Goal: Task Accomplishment & Management: Use online tool/utility

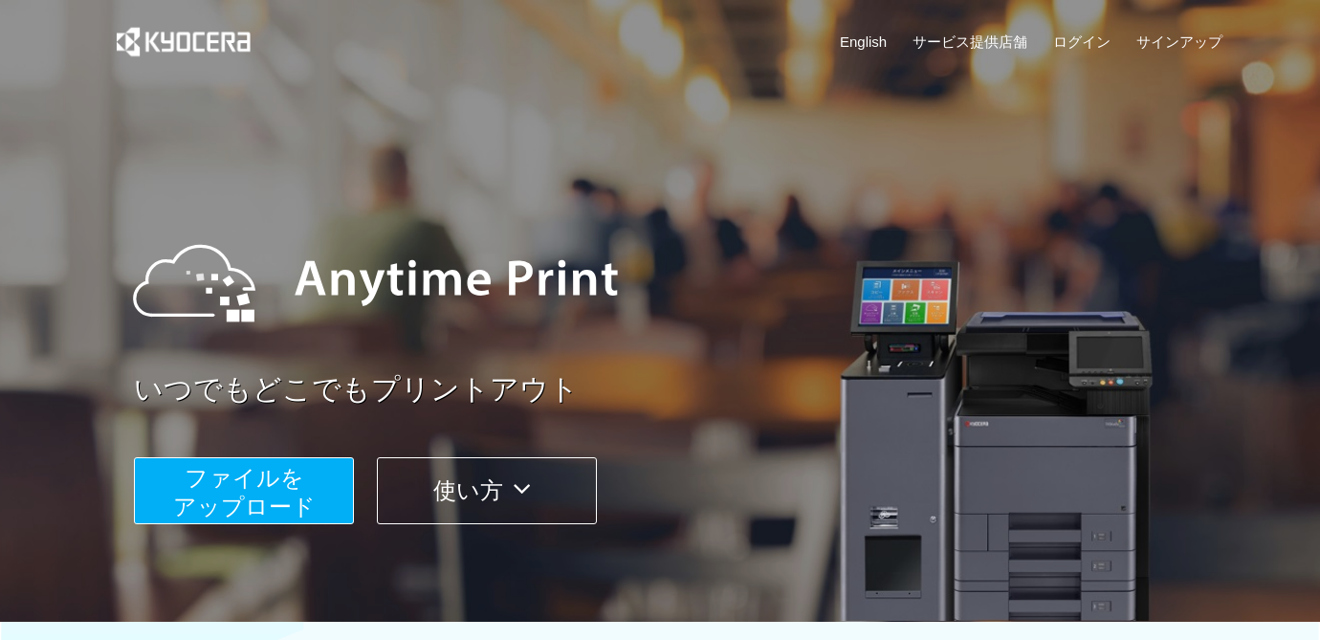
scroll to position [255, 0]
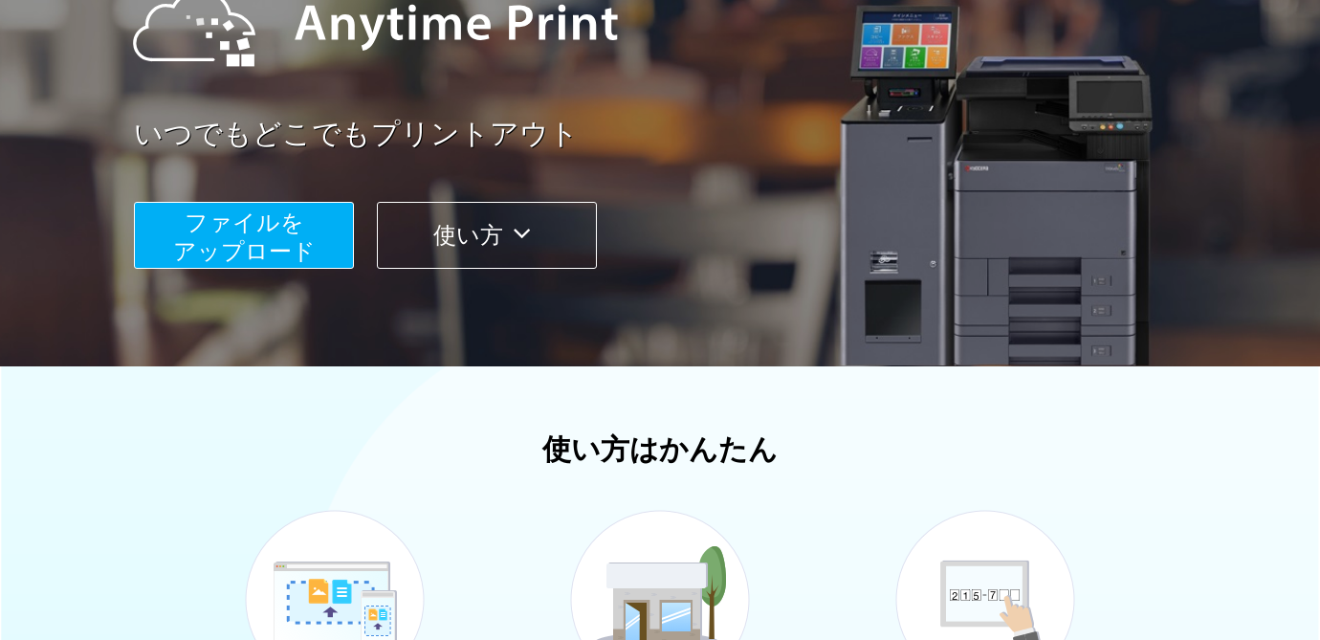
click at [279, 264] on span "ファイルを ​​アップロード" at bounding box center [244, 236] width 143 height 55
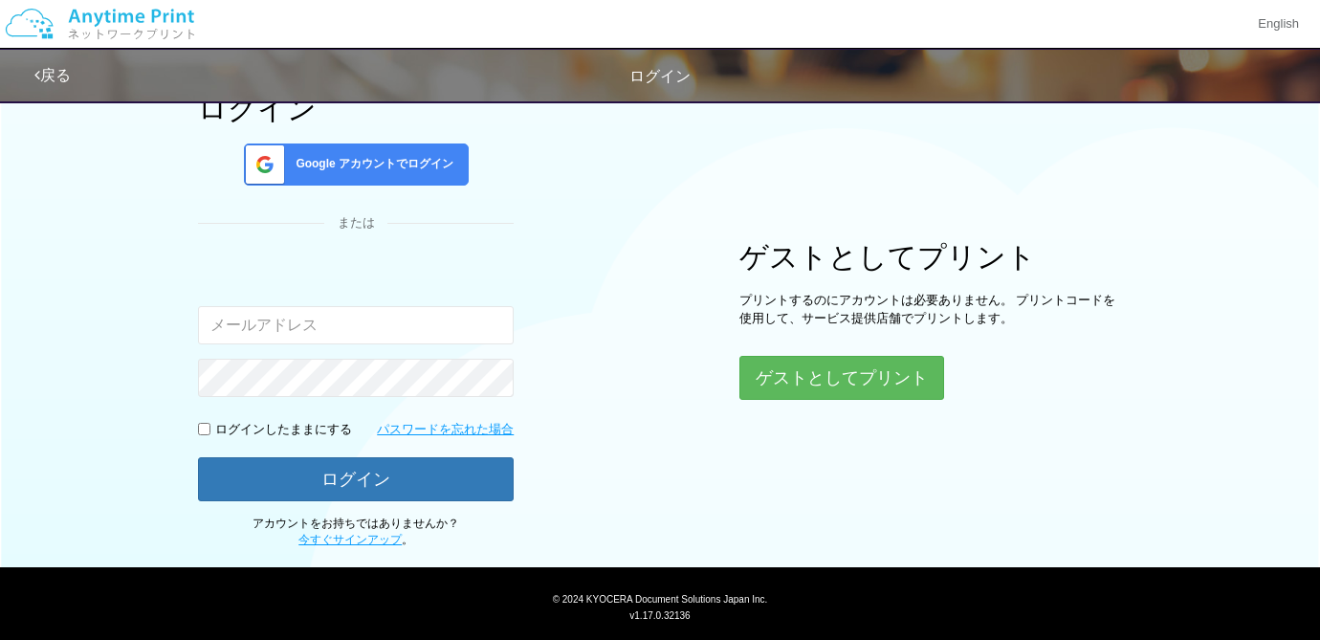
scroll to position [176, 0]
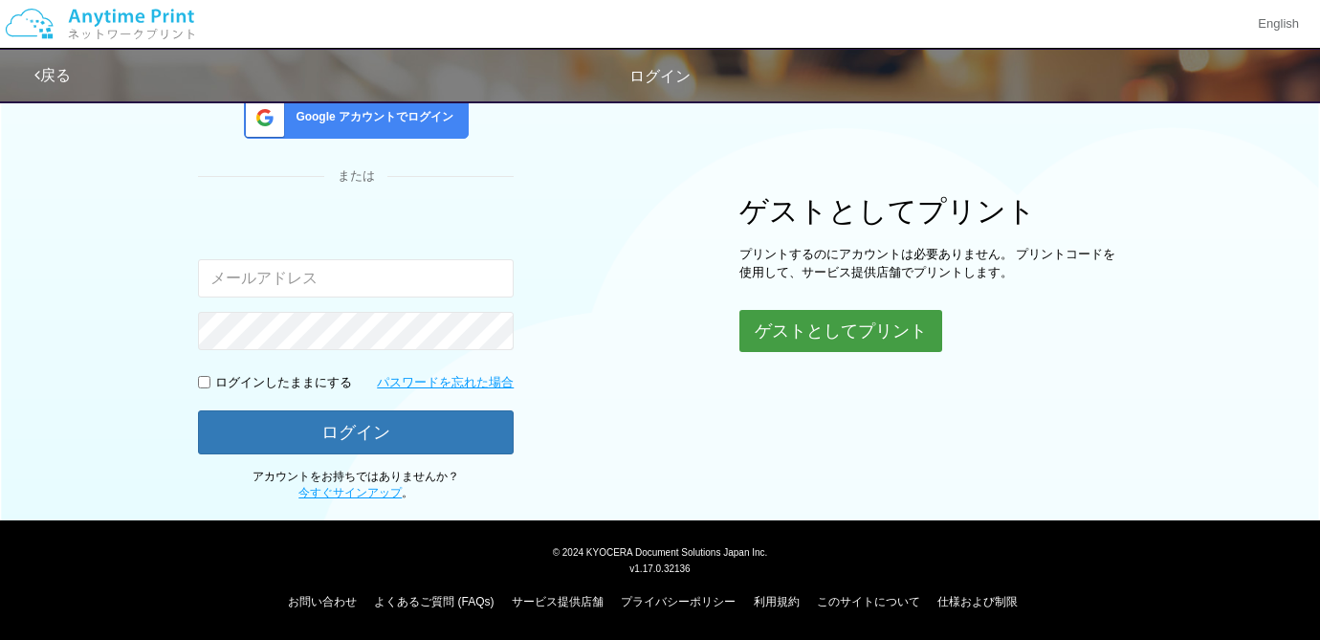
click at [838, 331] on button "ゲストとしてプリント" at bounding box center [840, 331] width 203 height 42
click at [864, 331] on button "ゲストとしてプリント" at bounding box center [840, 331] width 203 height 42
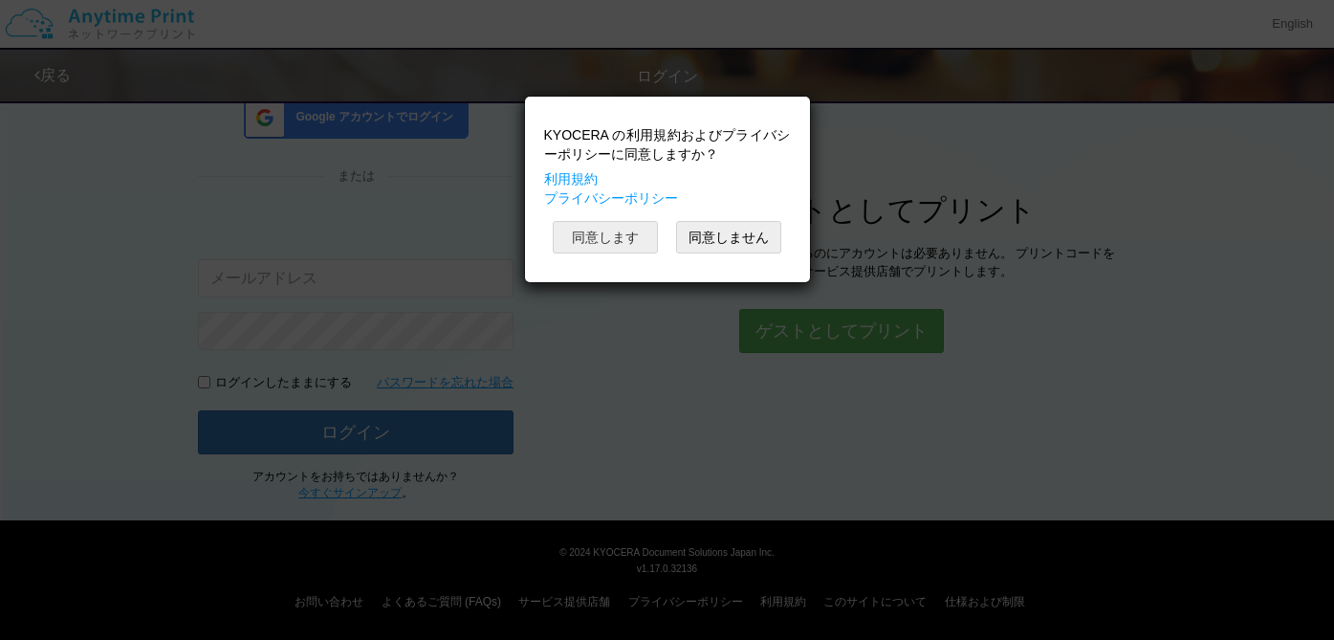
click at [622, 232] on button "同意します" at bounding box center [605, 237] width 105 height 33
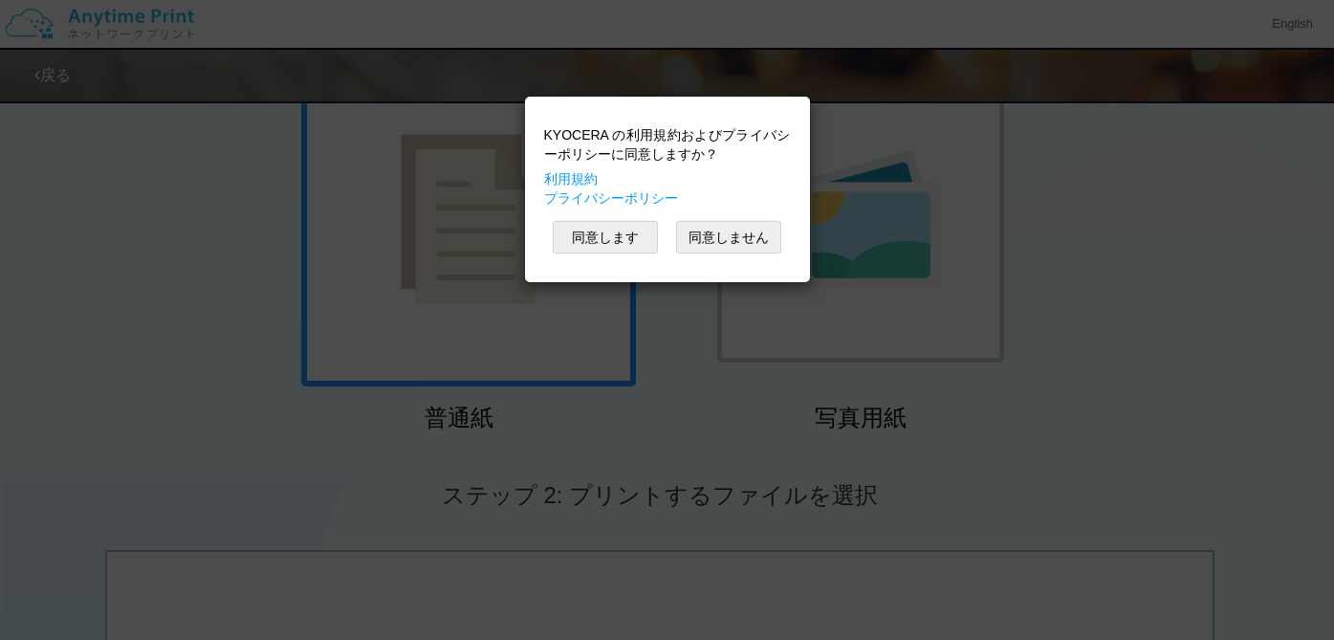
click at [743, 427] on div "KYOCERA の利用規約およびプライバシーポリシーに同意しますか？ 利用規約 プライバシーポリシー 同意します 同意しません" at bounding box center [667, 320] width 1334 height 640
click at [603, 235] on button "同意します" at bounding box center [605, 237] width 105 height 33
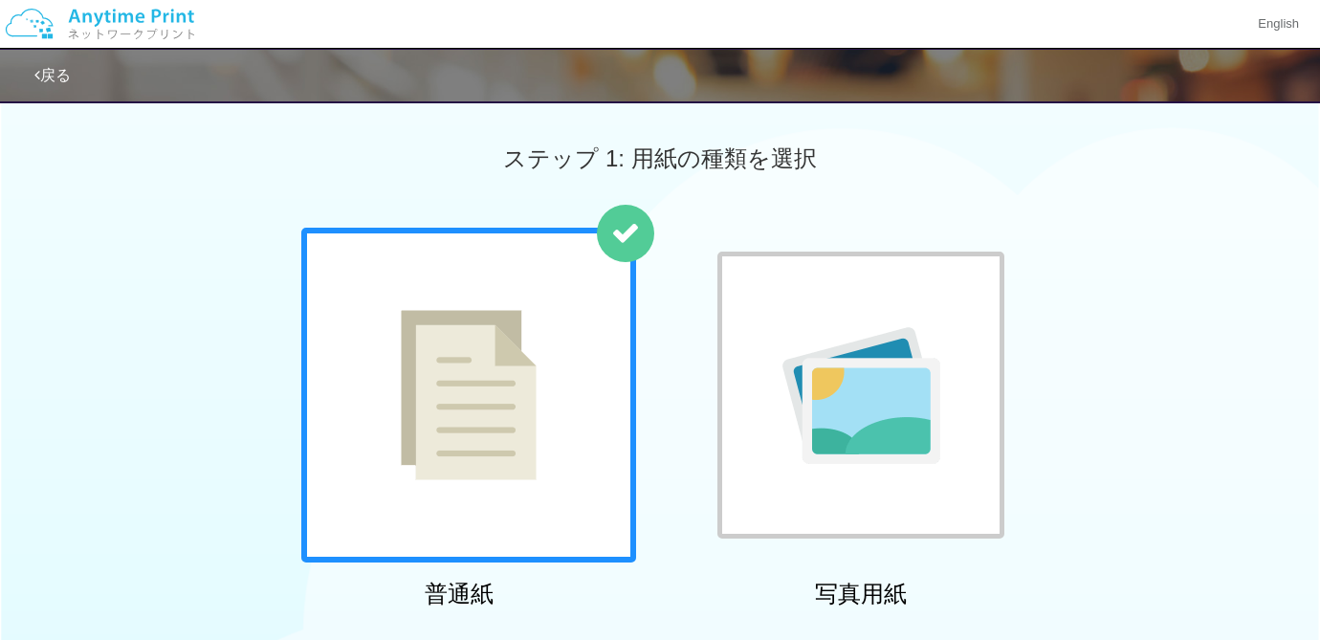
scroll to position [255, 0]
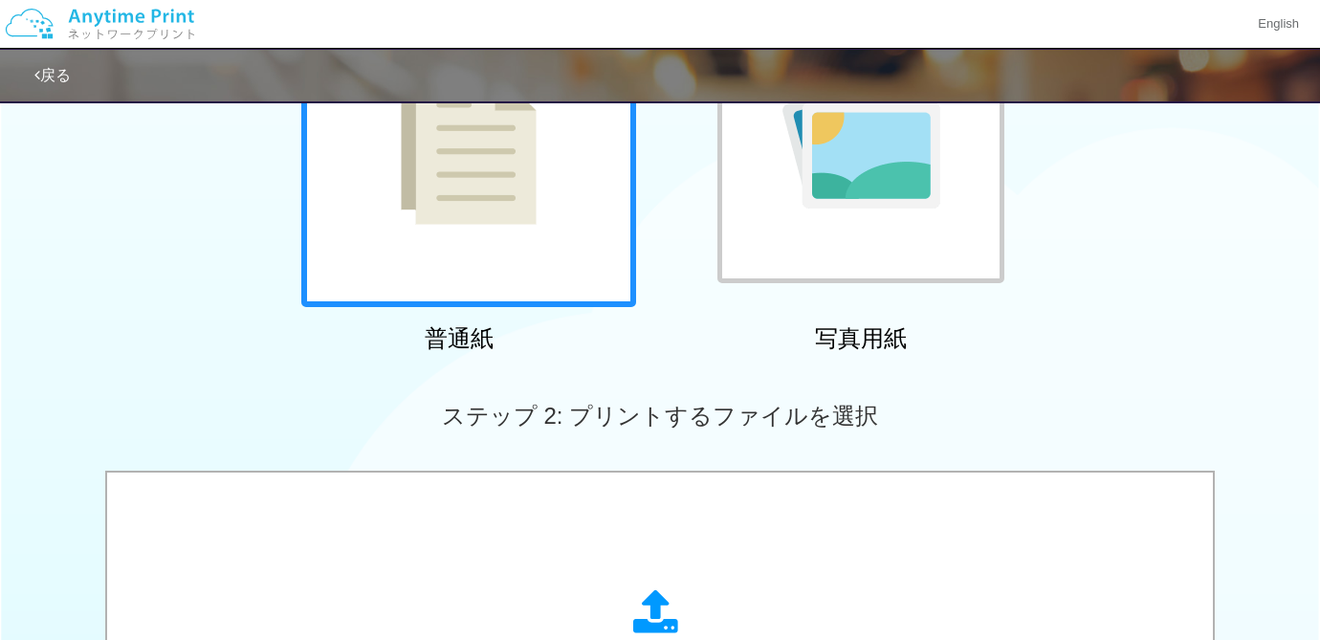
click at [800, 254] on div at bounding box center [860, 139] width 287 height 287
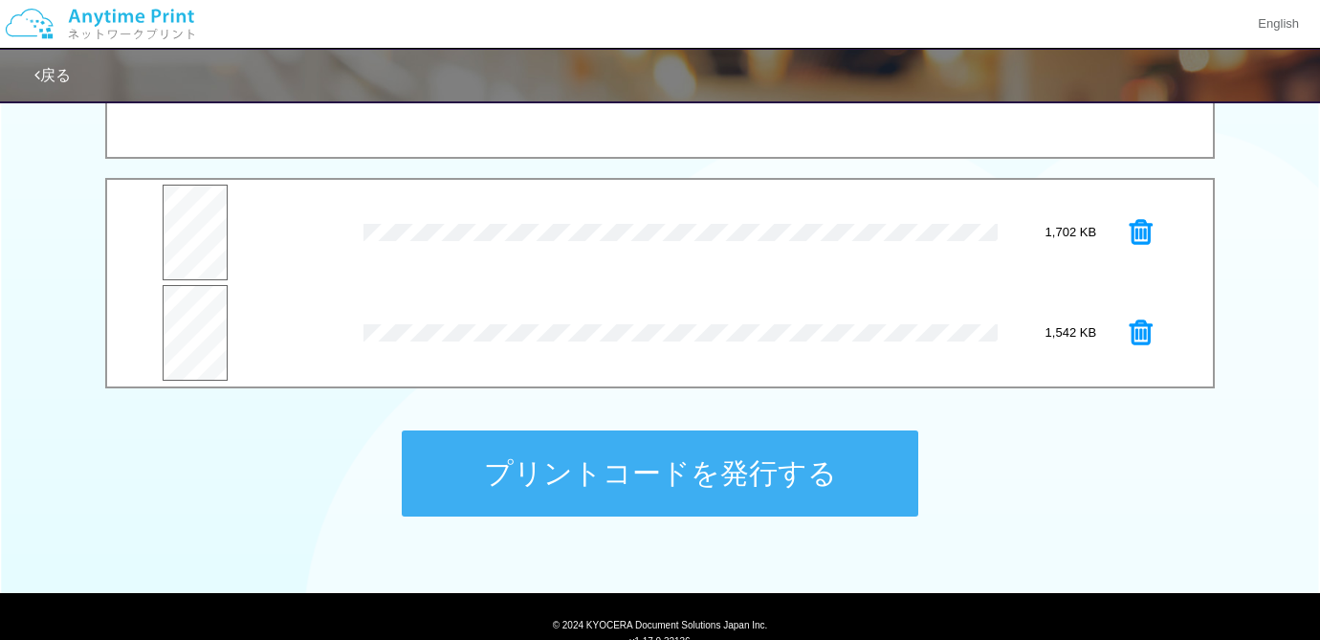
scroll to position [765, 0]
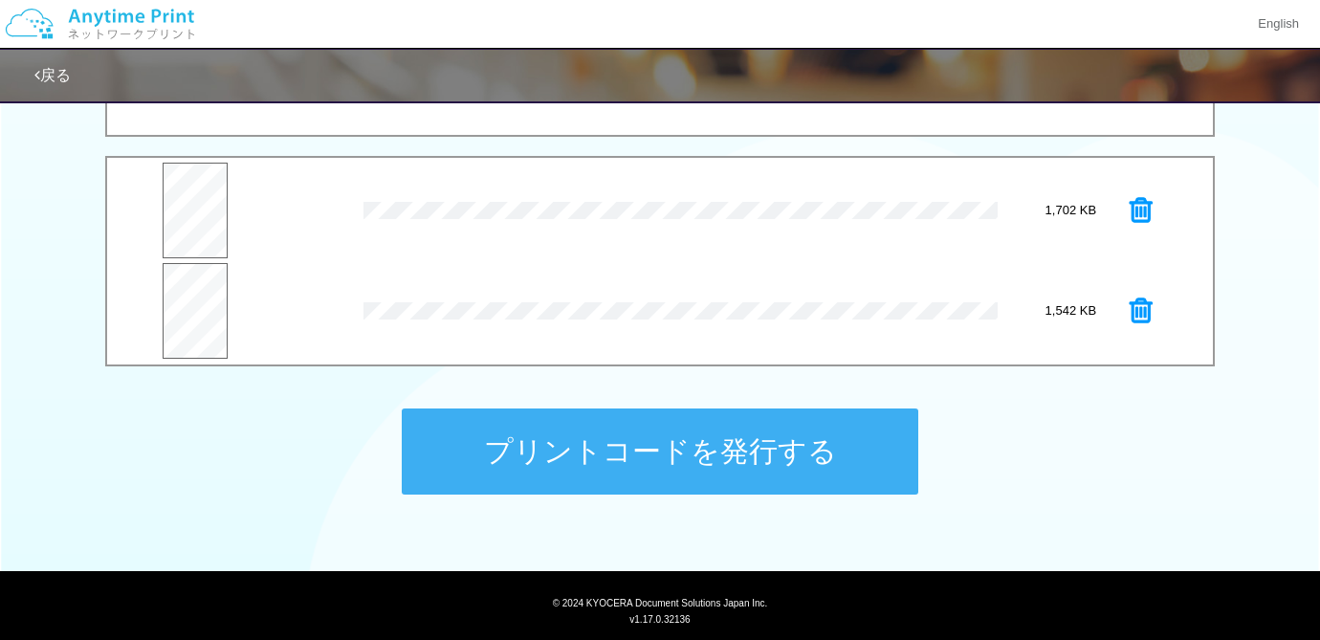
click at [789, 453] on button "プリントコードを発行する" at bounding box center [660, 451] width 517 height 86
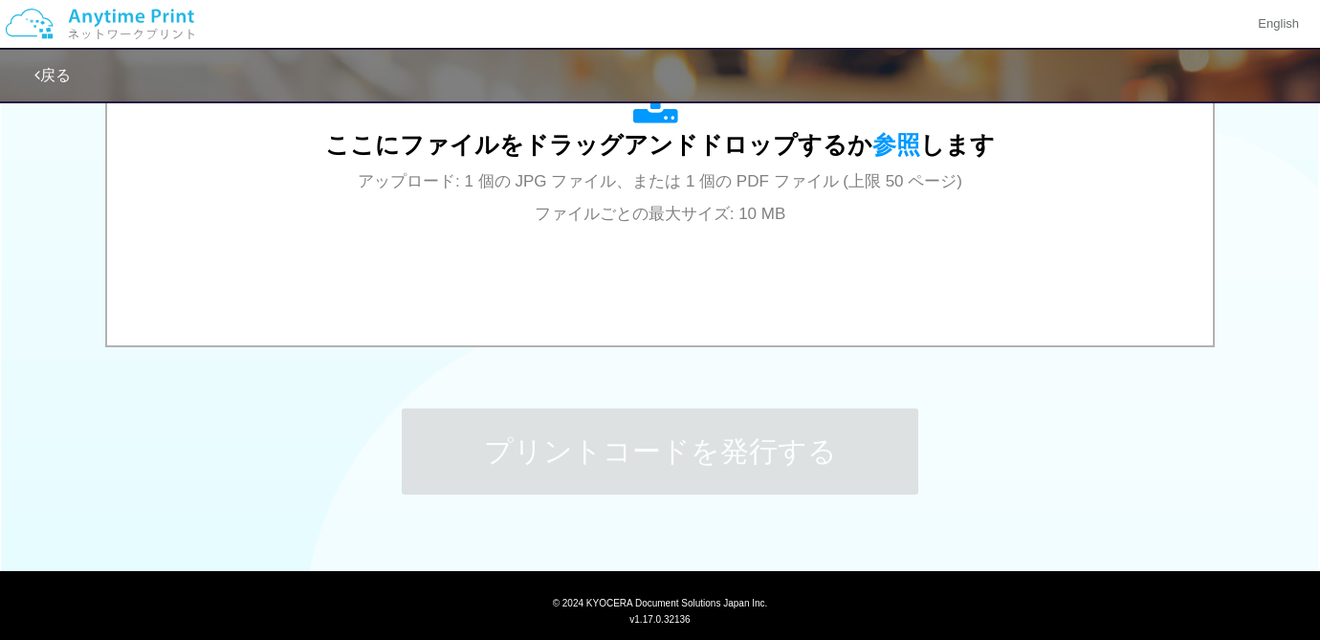
scroll to position [0, 0]
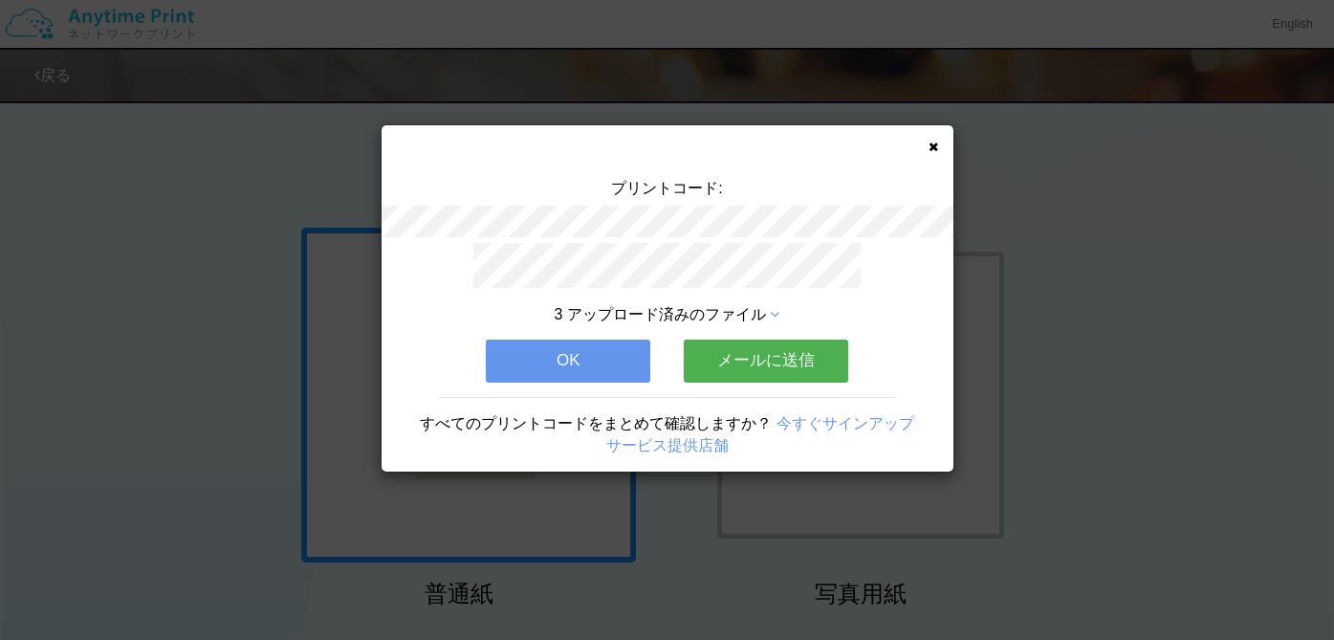
click at [694, 306] on span "3 アップロード済みのファイル" at bounding box center [660, 314] width 211 height 16
click at [776, 307] on icon at bounding box center [775, 314] width 10 height 15
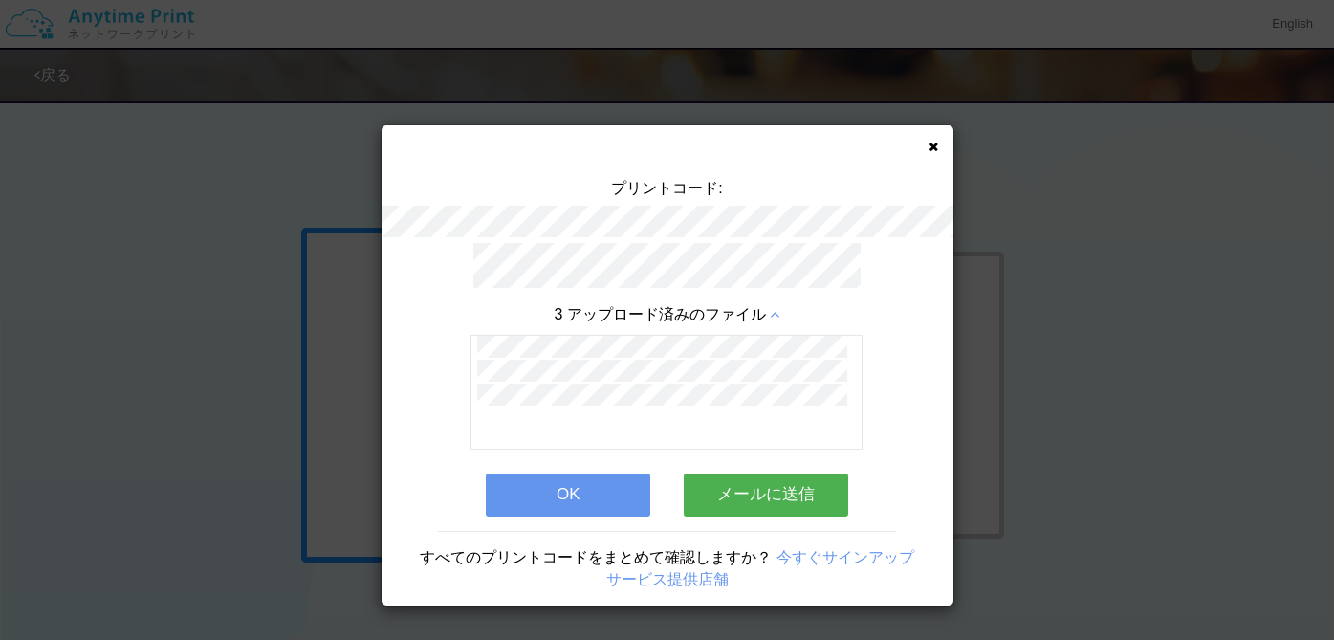
click at [578, 500] on button "OK" at bounding box center [568, 494] width 165 height 42
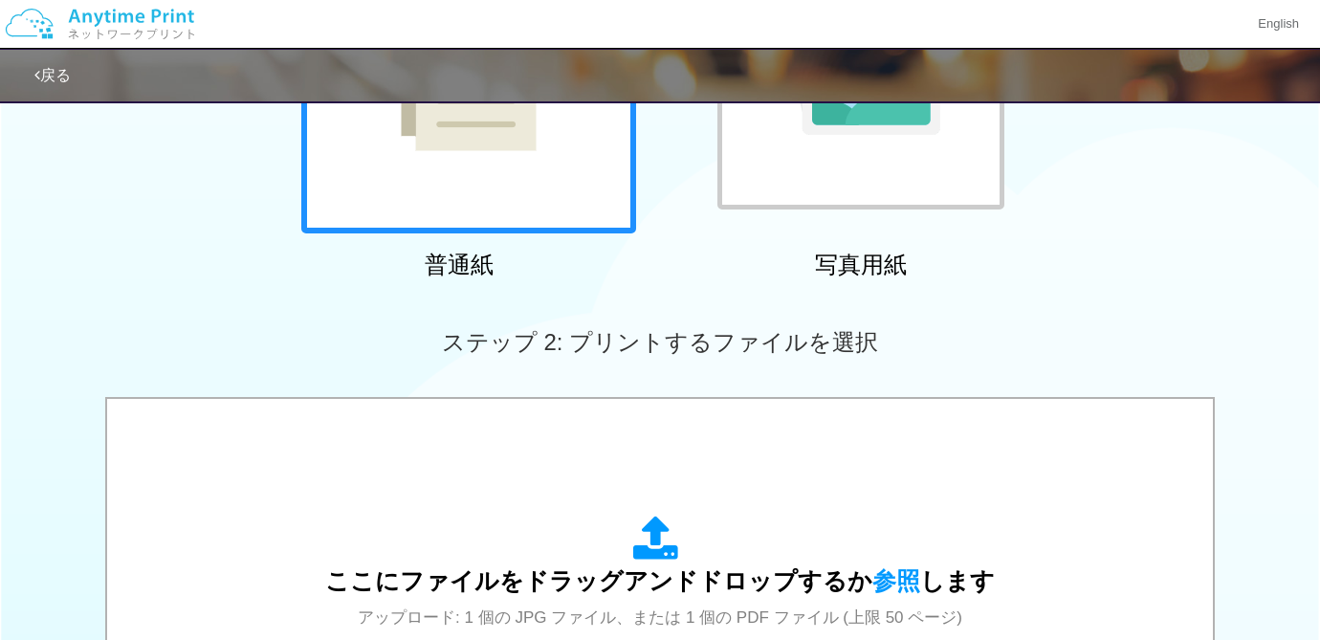
scroll to position [510, 0]
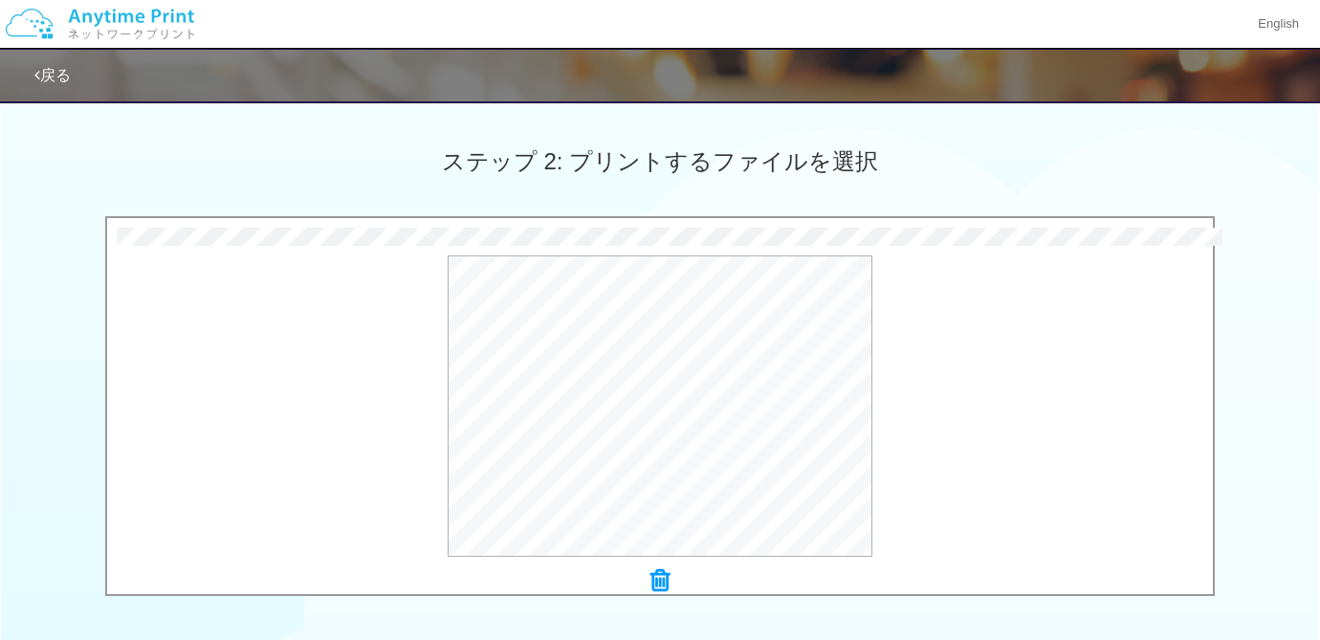
click at [949, 632] on div "ステップ 1: 用紙の種類を選択 普通紙 写真用紙 普通紙 写真用紙 previous next slide 1 of 2 comma.current.act…" at bounding box center [660, 193] width 1320 height 1227
click at [660, 581] on icon at bounding box center [659, 580] width 19 height 25
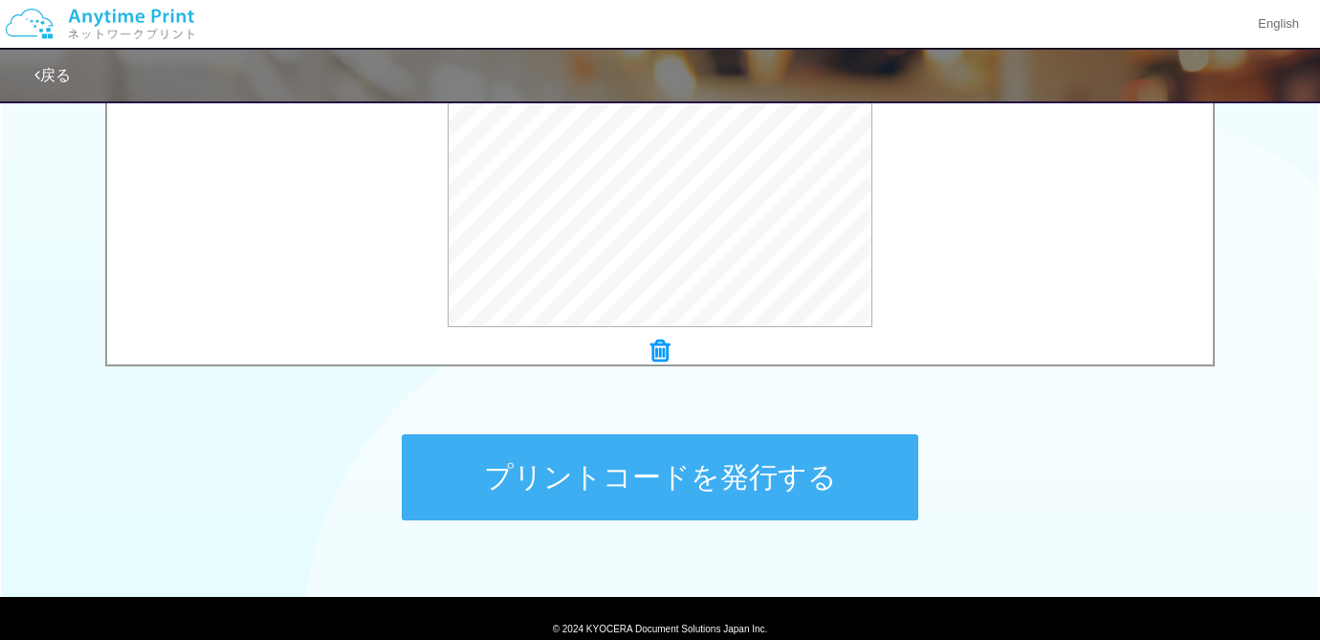
scroll to position [779, 0]
